Goal: Obtain resource: Obtain resource

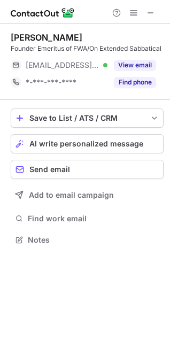
scroll to position [233, 170]
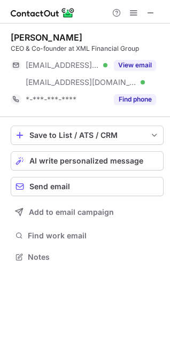
scroll to position [250, 170]
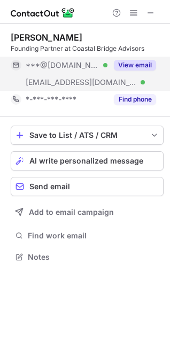
click at [141, 64] on button "View email" at bounding box center [135, 65] width 42 height 11
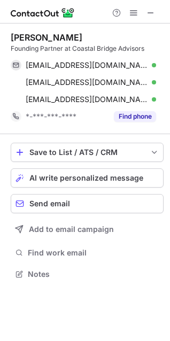
scroll to position [267, 170]
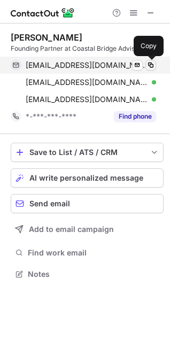
click at [154, 65] on span at bounding box center [151, 65] width 9 height 9
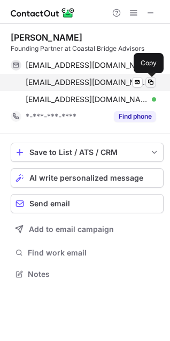
click at [150, 82] on span at bounding box center [151, 82] width 9 height 9
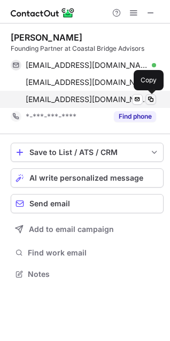
click at [150, 101] on span at bounding box center [151, 99] width 9 height 9
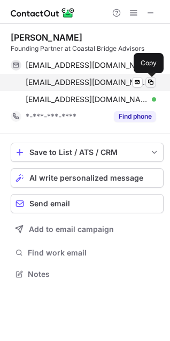
click at [151, 83] on span at bounding box center [151, 82] width 9 height 9
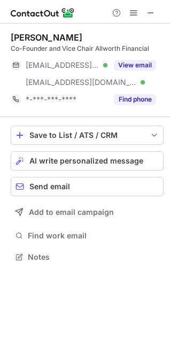
scroll to position [250, 170]
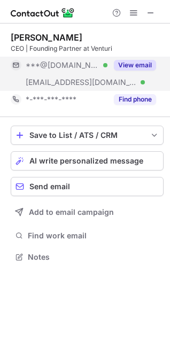
click at [129, 65] on button "View email" at bounding box center [135, 65] width 42 height 11
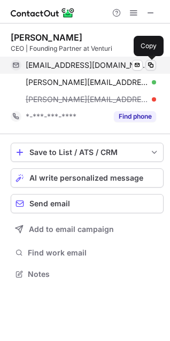
click at [148, 66] on span at bounding box center [151, 65] width 9 height 9
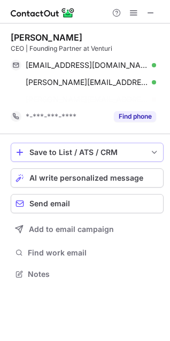
scroll to position [250, 170]
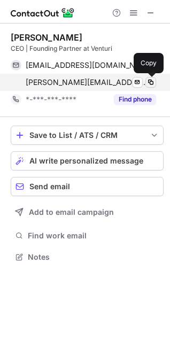
click at [151, 81] on span at bounding box center [151, 82] width 9 height 9
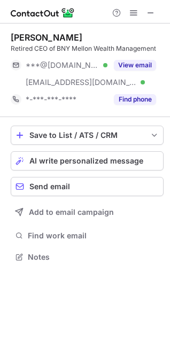
scroll to position [250, 170]
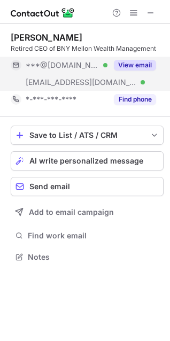
click at [131, 71] on div "View email" at bounding box center [132, 65] width 49 height 17
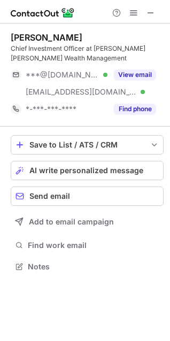
scroll to position [260, 170]
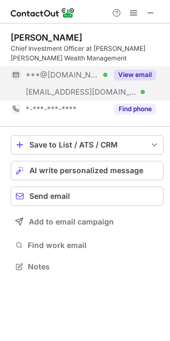
click at [129, 70] on button "View email" at bounding box center [135, 75] width 42 height 11
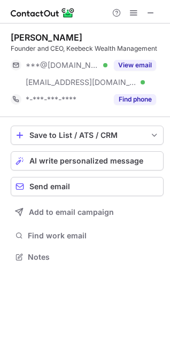
scroll to position [250, 170]
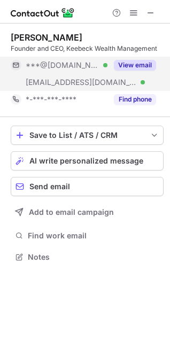
click at [134, 67] on button "View email" at bounding box center [135, 65] width 42 height 11
